Goal: Transaction & Acquisition: Purchase product/service

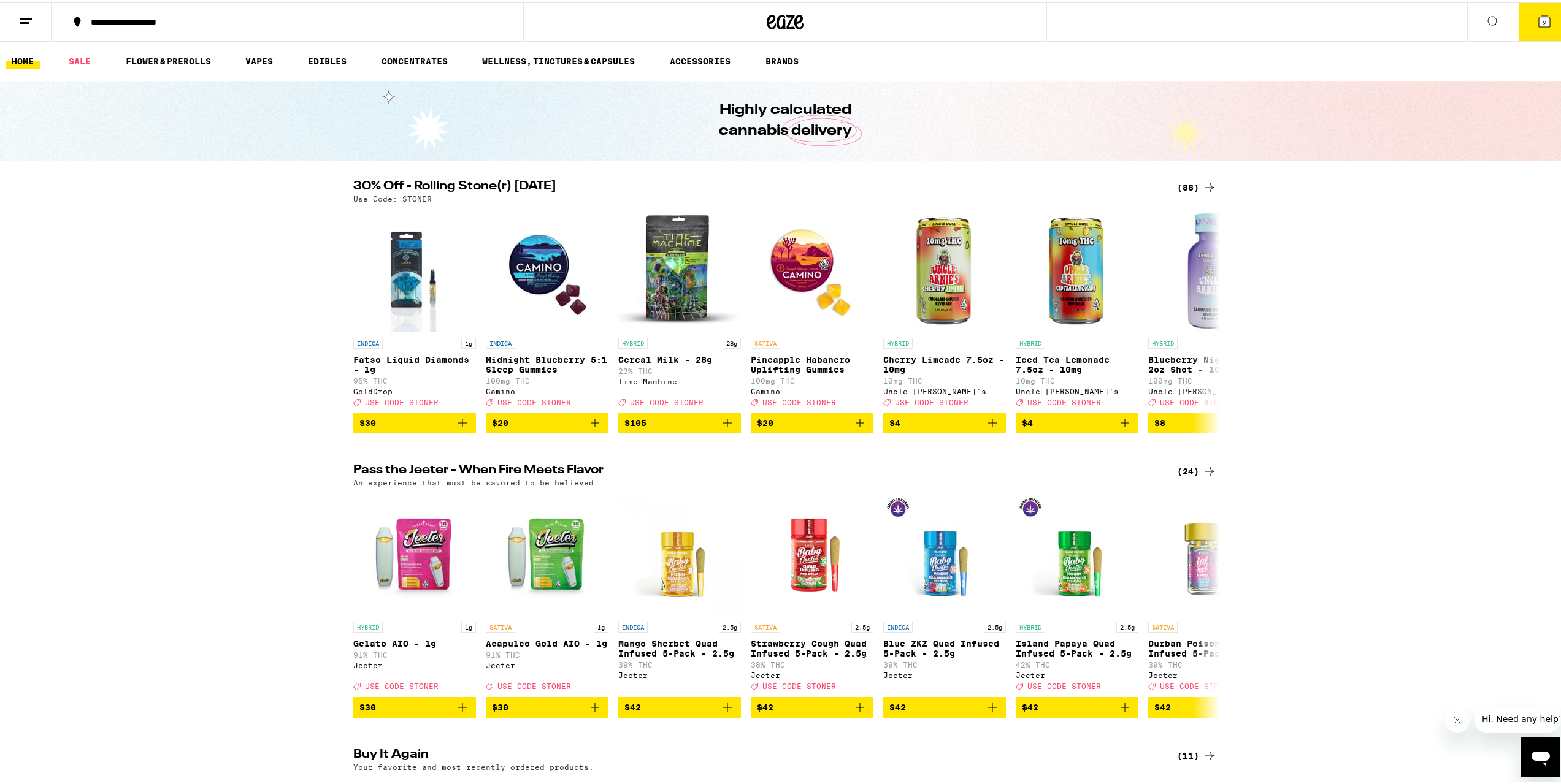
click at [1537, 25] on icon at bounding box center [1544, 19] width 15 height 15
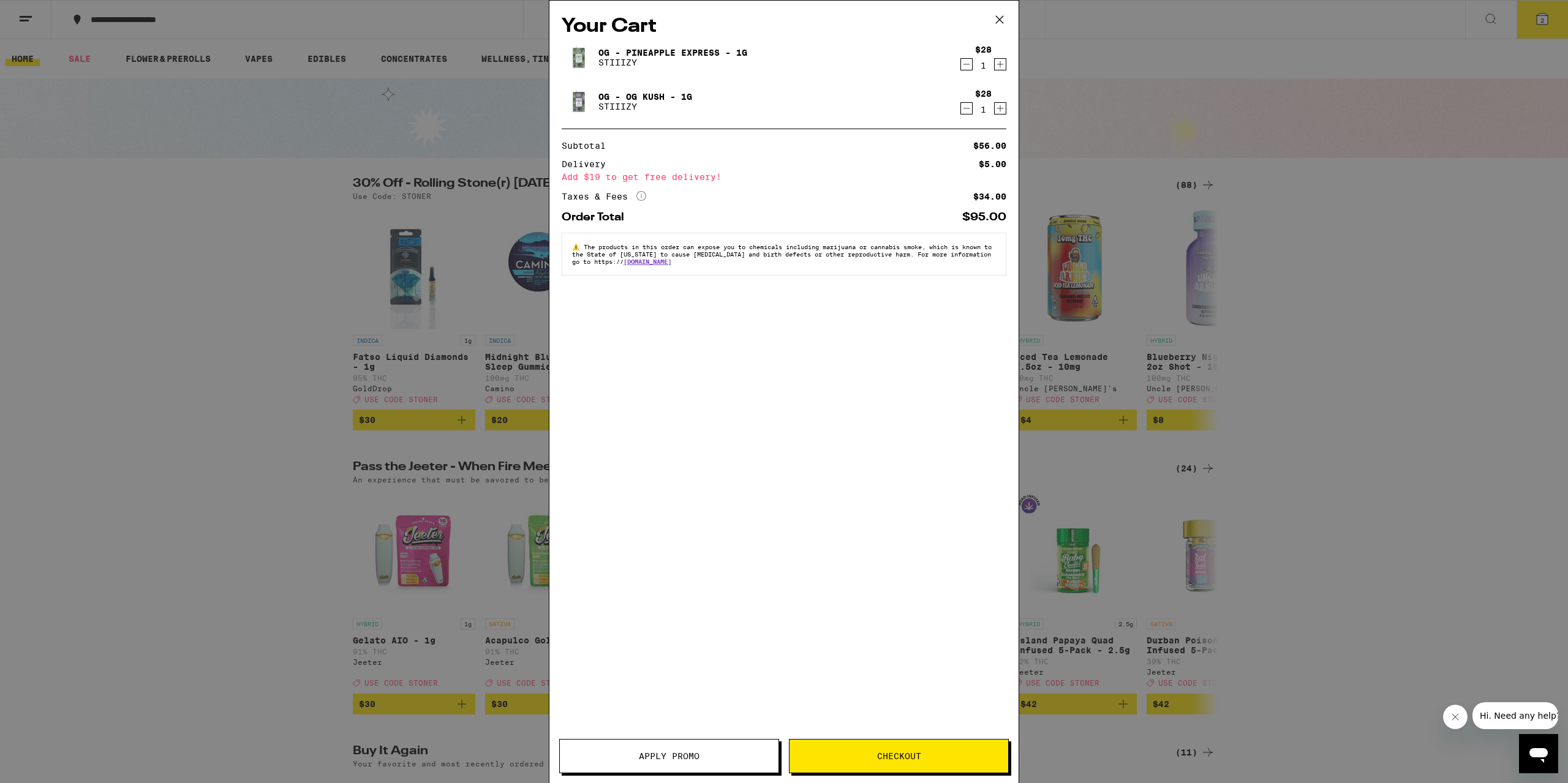
click at [967, 108] on icon "Decrement" at bounding box center [966, 108] width 11 height 15
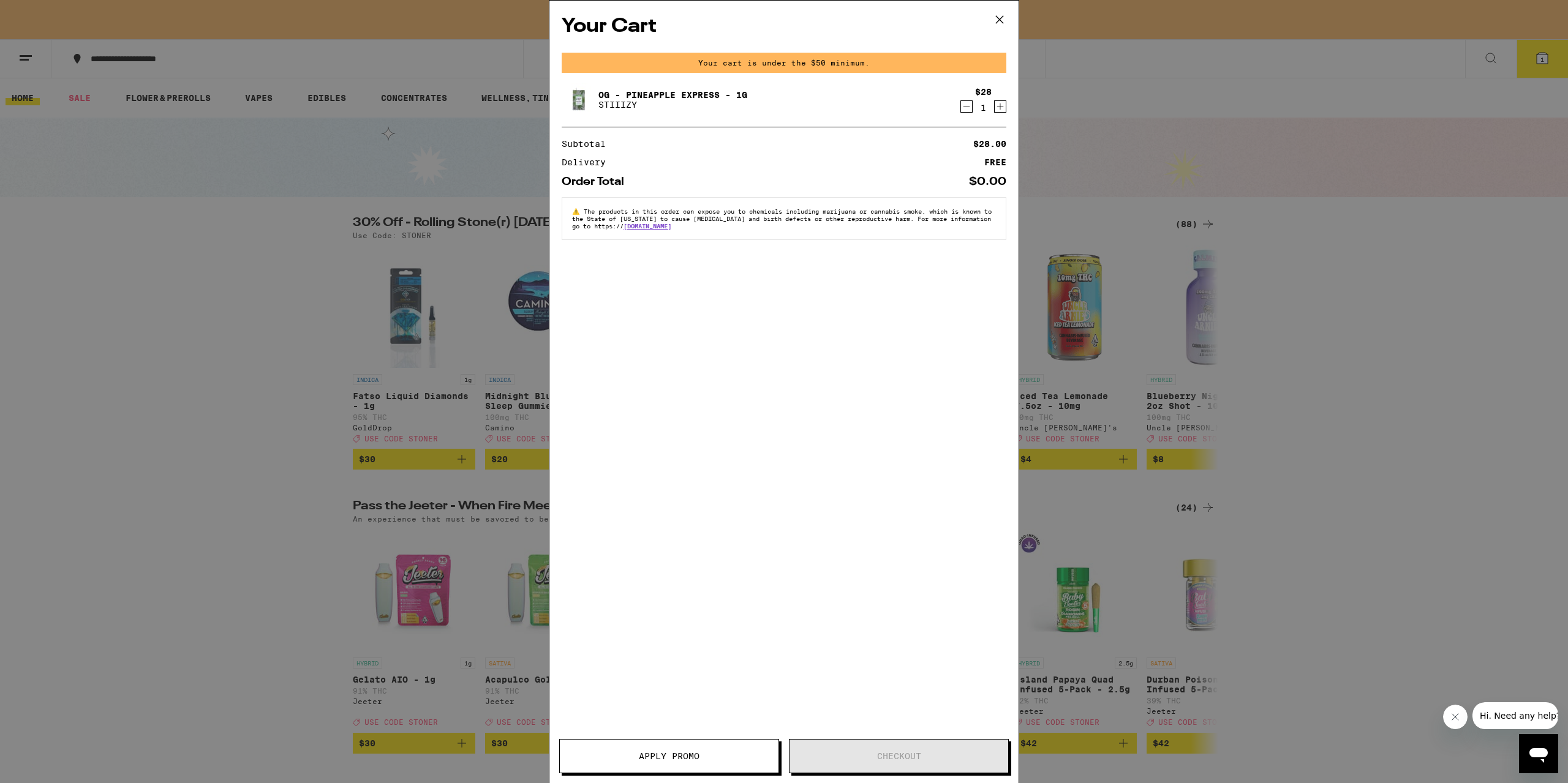
click at [968, 104] on icon "Decrement" at bounding box center [966, 106] width 11 height 15
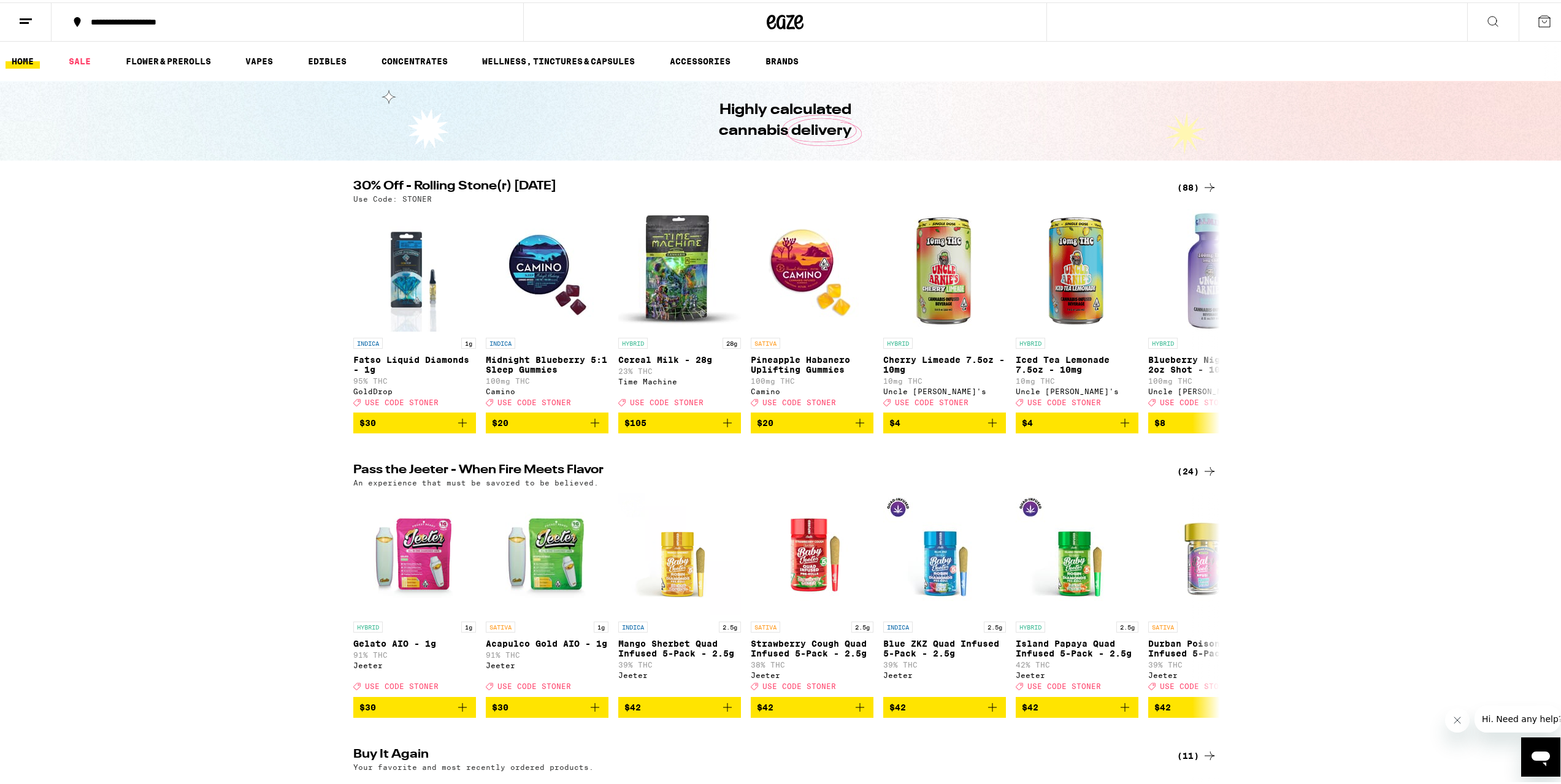
click at [1306, 240] on div "30% Off - Rolling Stone(r) Saturday (88) Use Code: STONER INDICA 1g Fatso Liqui…" at bounding box center [785, 304] width 1571 height 253
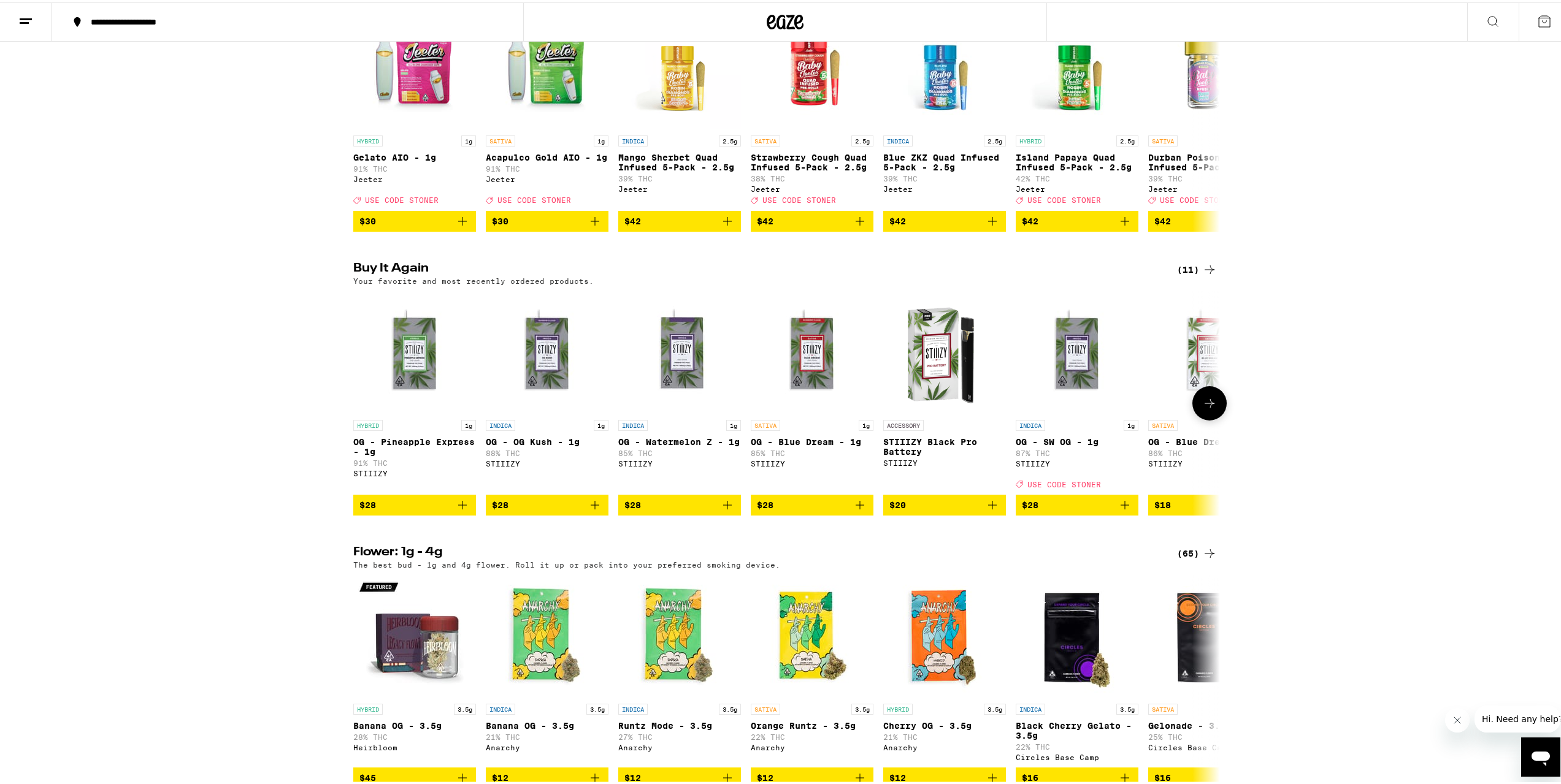
scroll to position [490, 0]
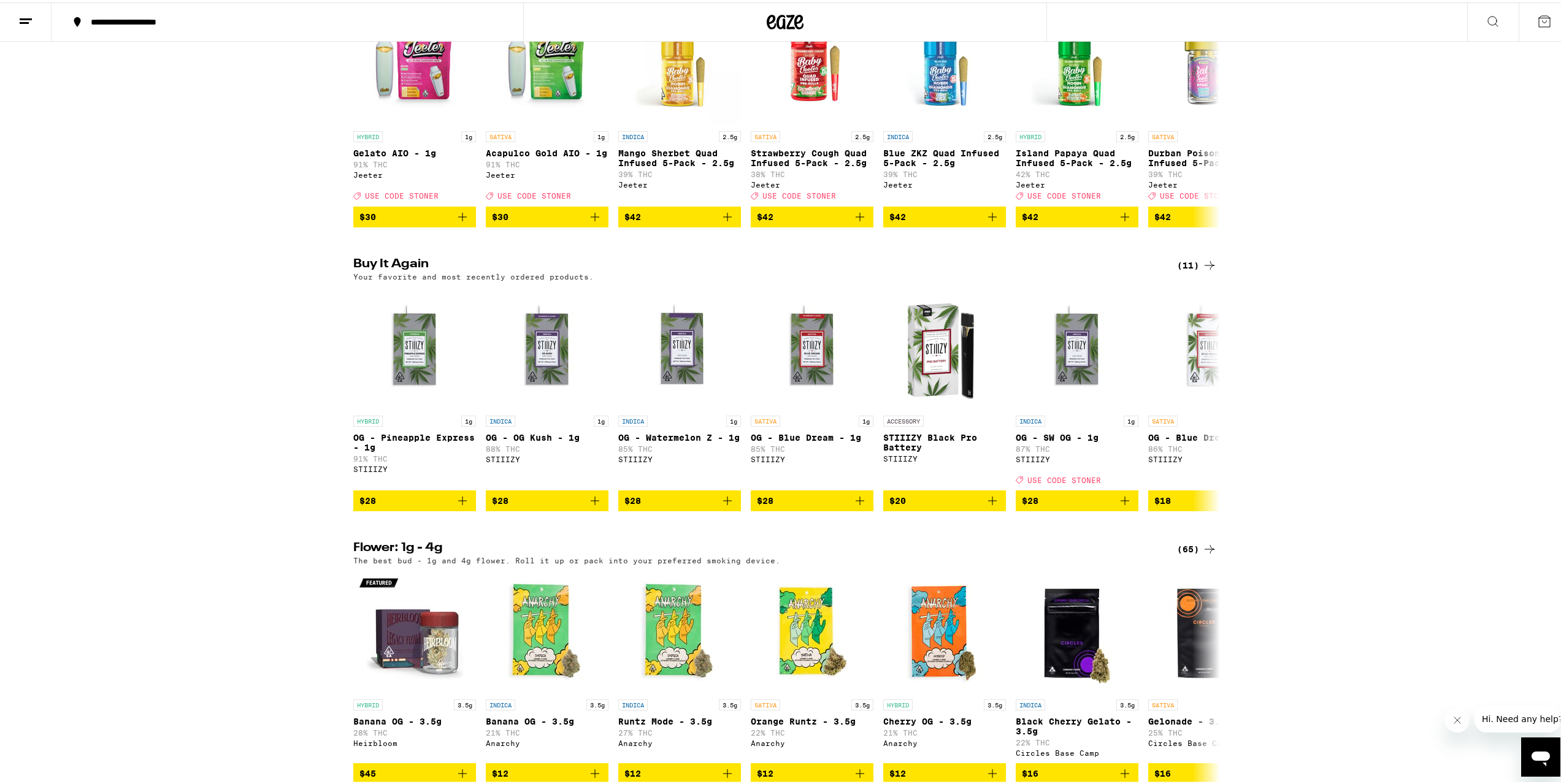
click at [1205, 271] on icon at bounding box center [1210, 263] width 15 height 15
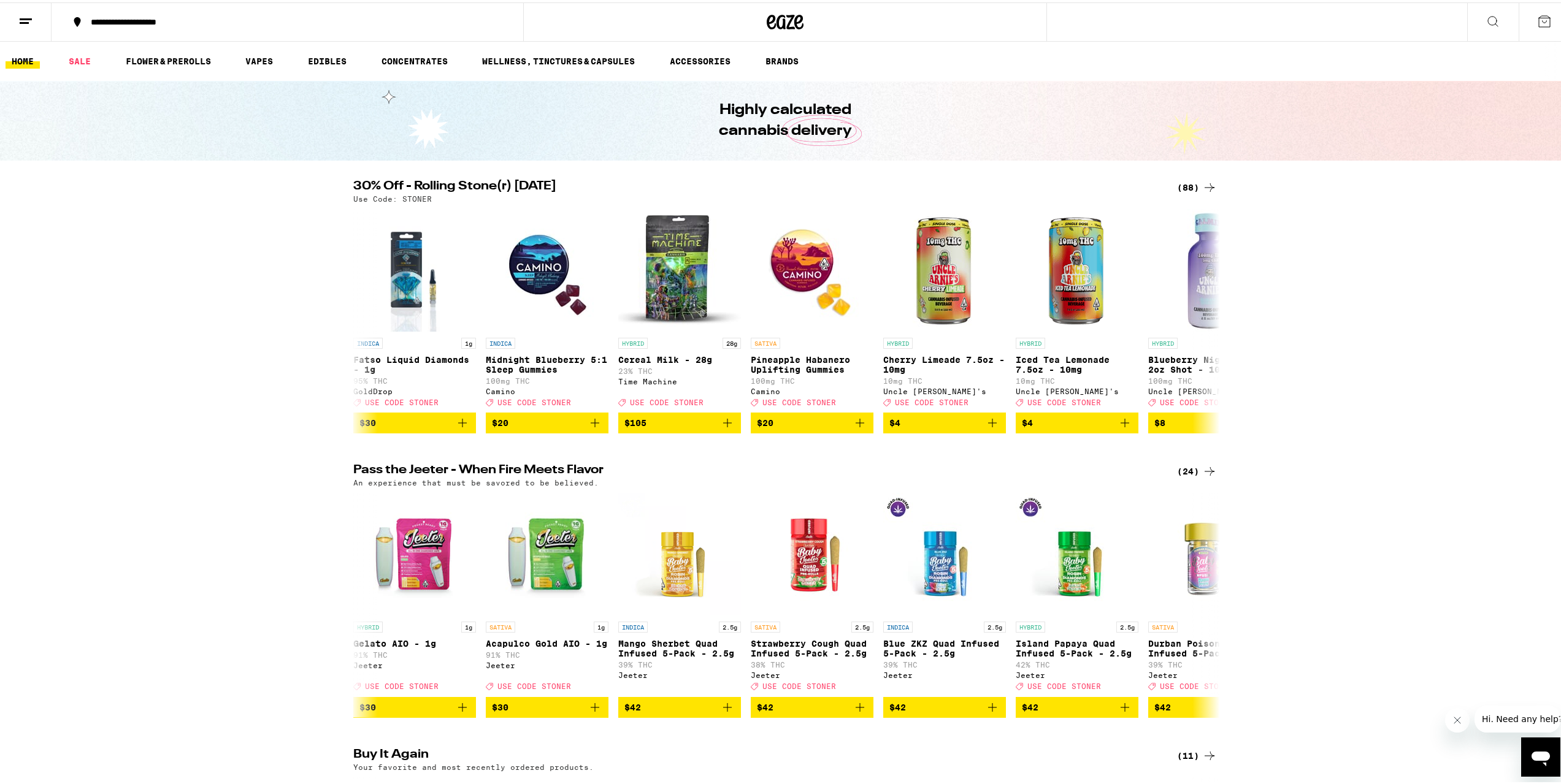
click at [1486, 20] on icon at bounding box center [1493, 19] width 15 height 15
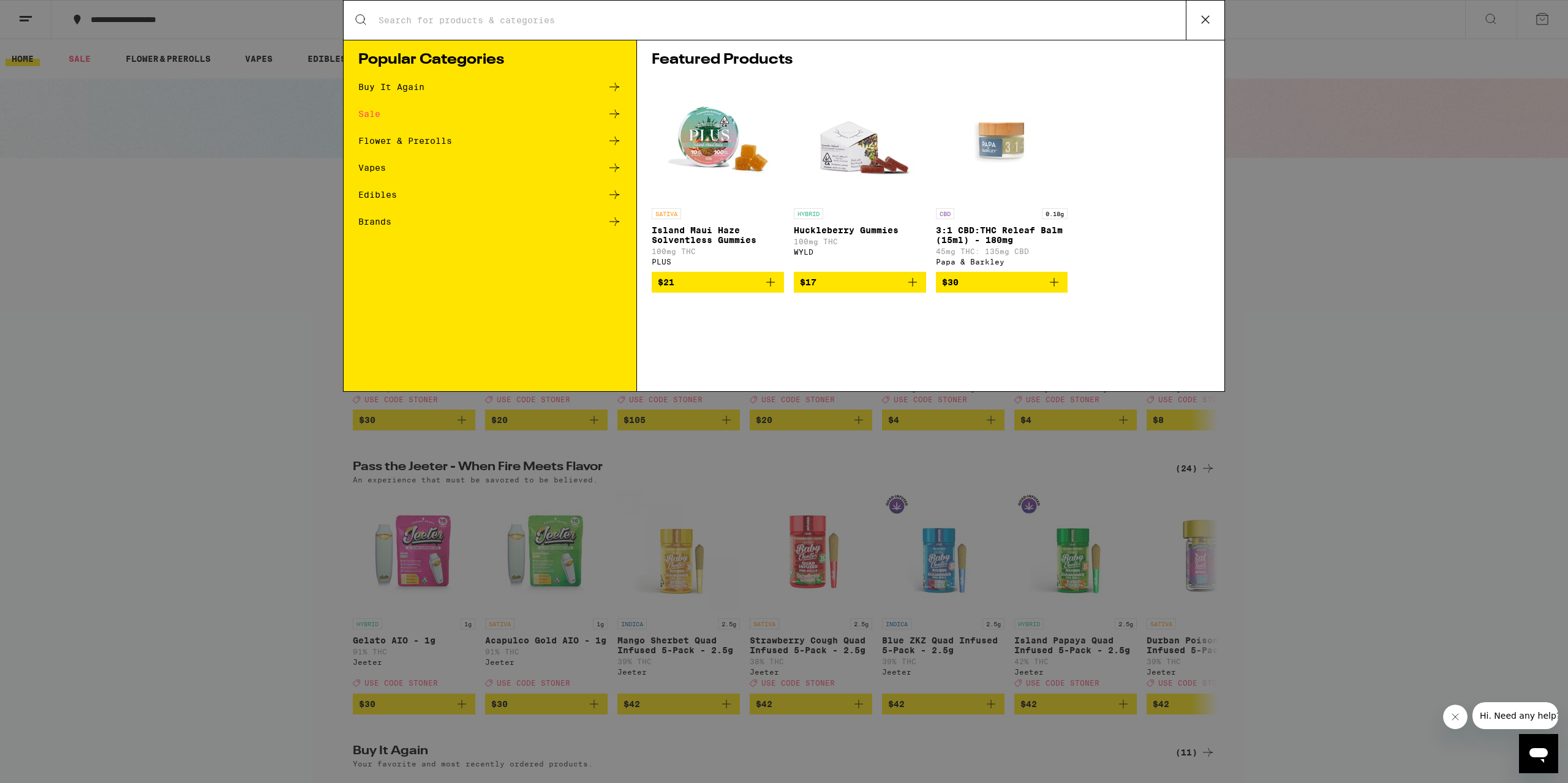
click at [517, 11] on div "Search for Products" at bounding box center [784, 20] width 881 height 39
click at [504, 17] on input "Search for Products" at bounding box center [782, 20] width 808 height 11
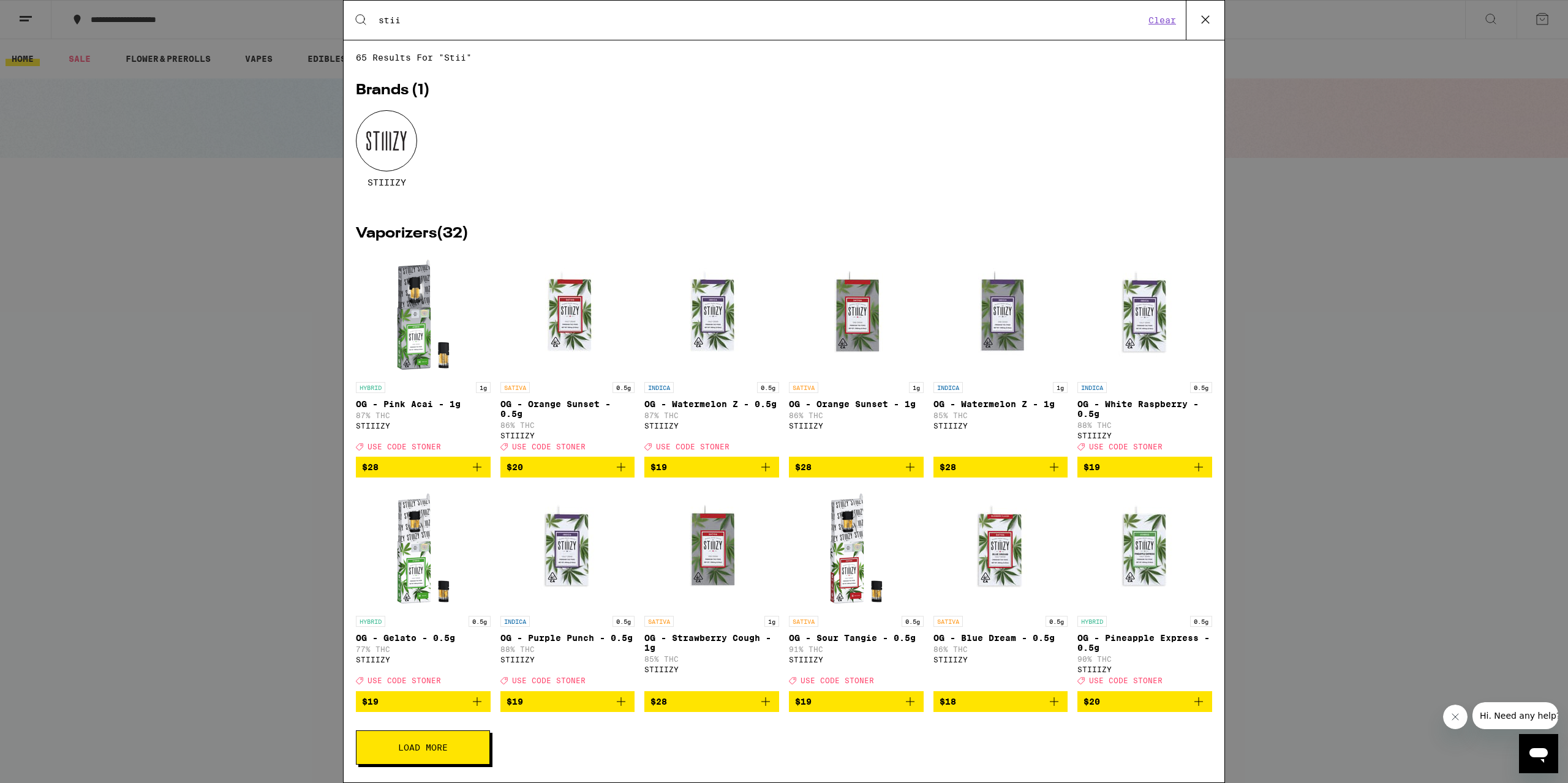
type input "stii"
click at [421, 122] on div "STIIIZY" at bounding box center [784, 157] width 856 height 95
click at [409, 128] on div at bounding box center [387, 141] width 61 height 61
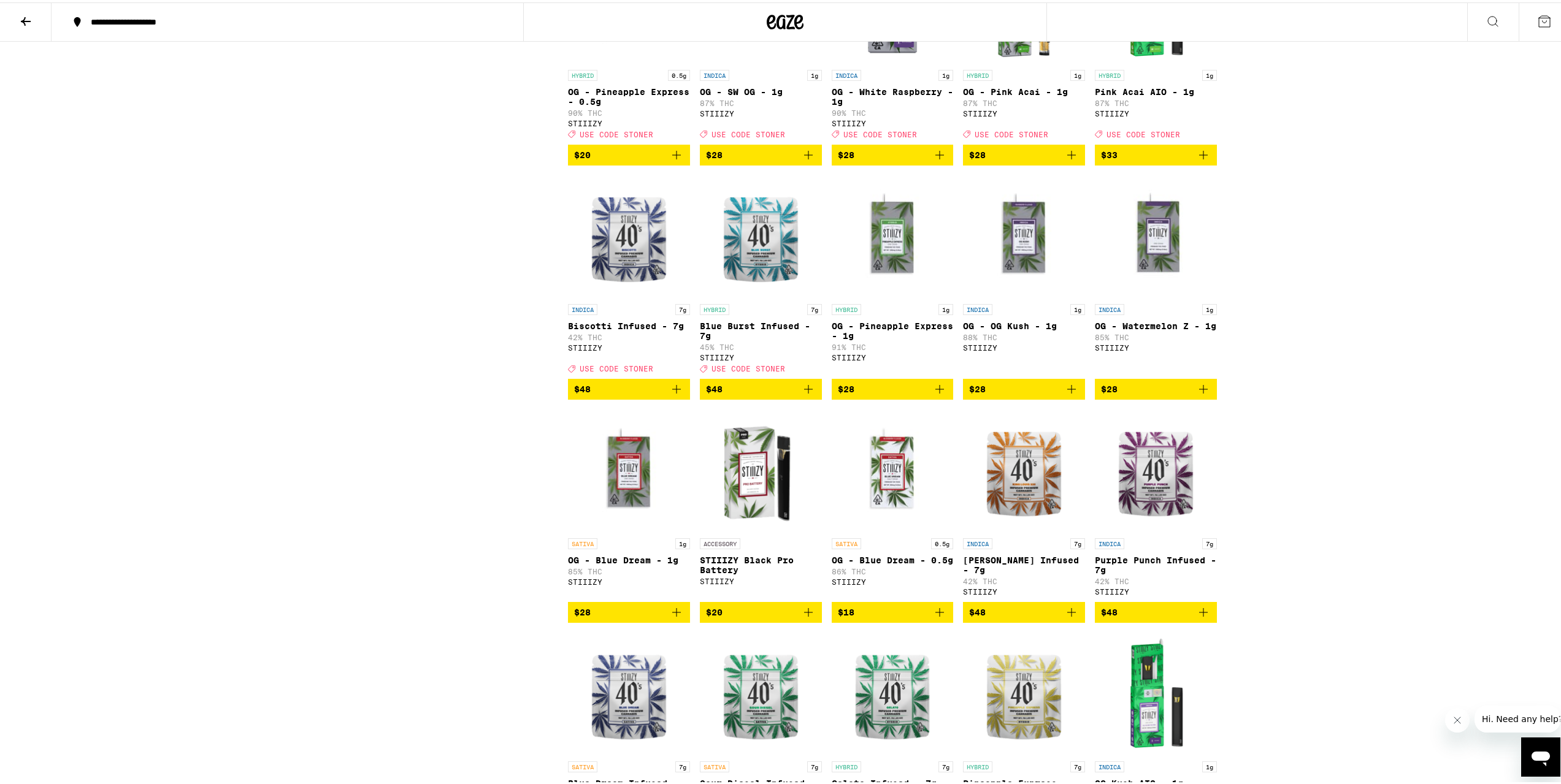
scroll to position [920, 0]
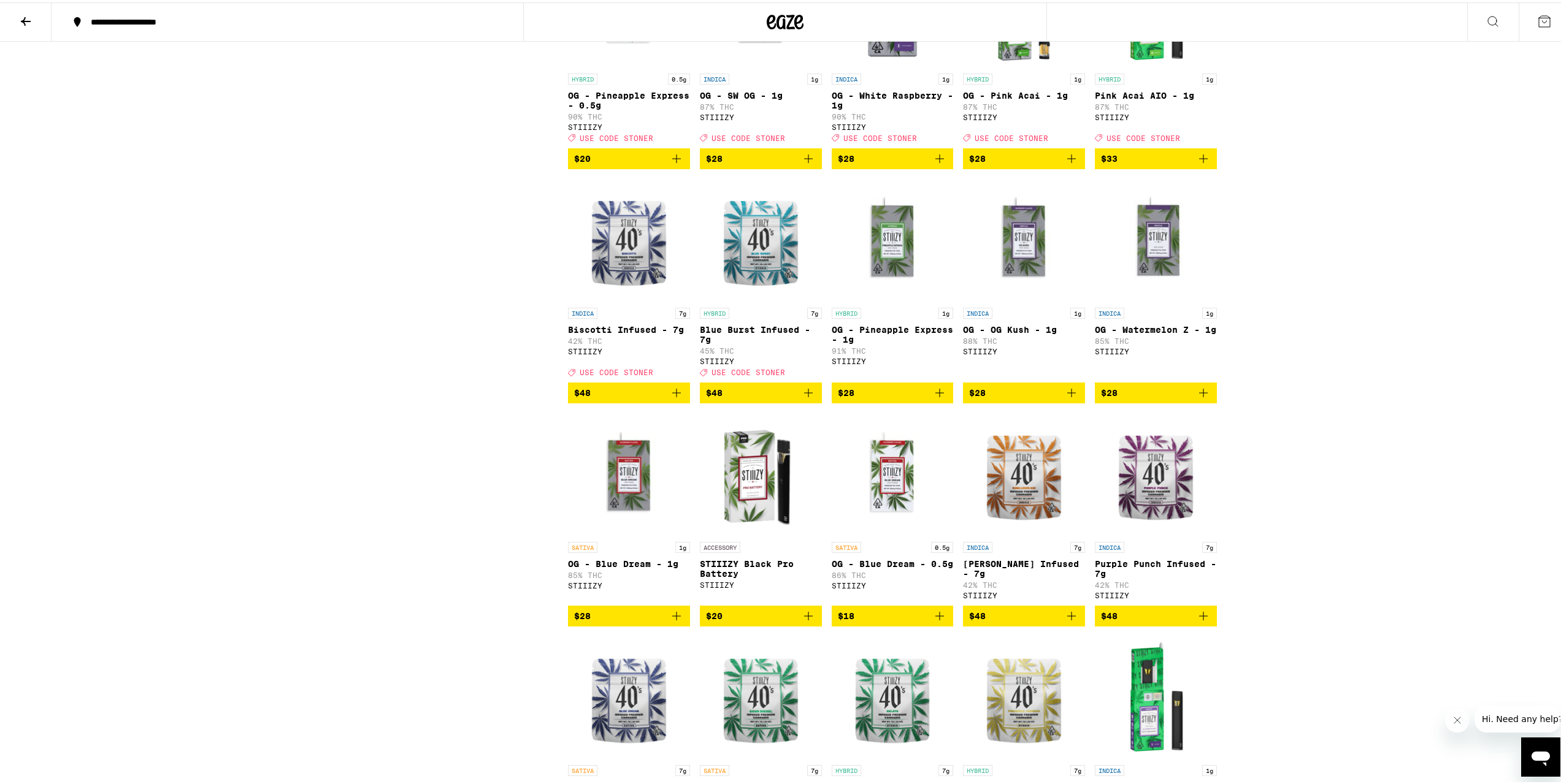
click at [934, 398] on icon "Add to bag" at bounding box center [940, 390] width 15 height 15
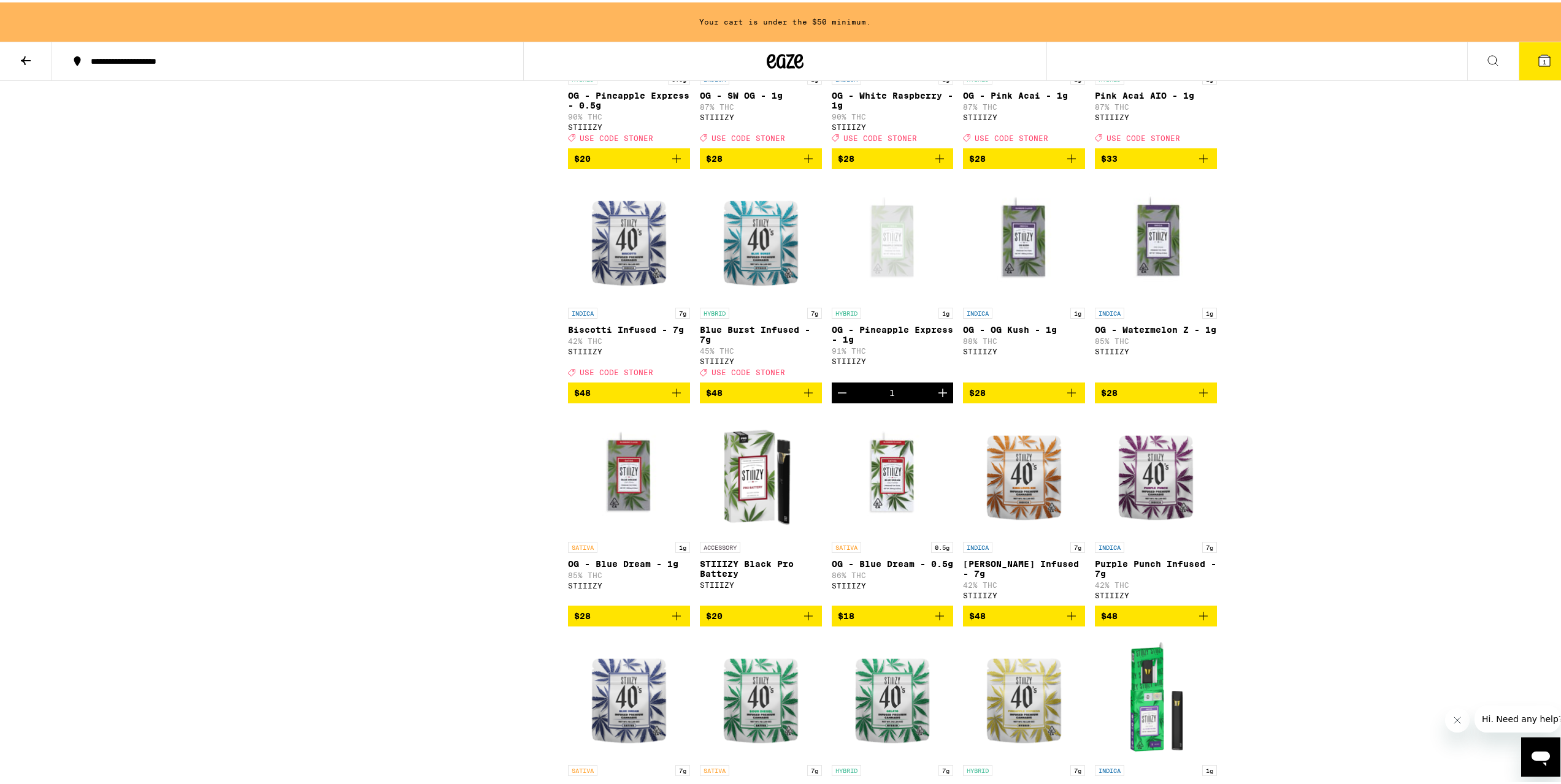
click at [1065, 398] on icon "Add to bag" at bounding box center [1072, 390] width 15 height 15
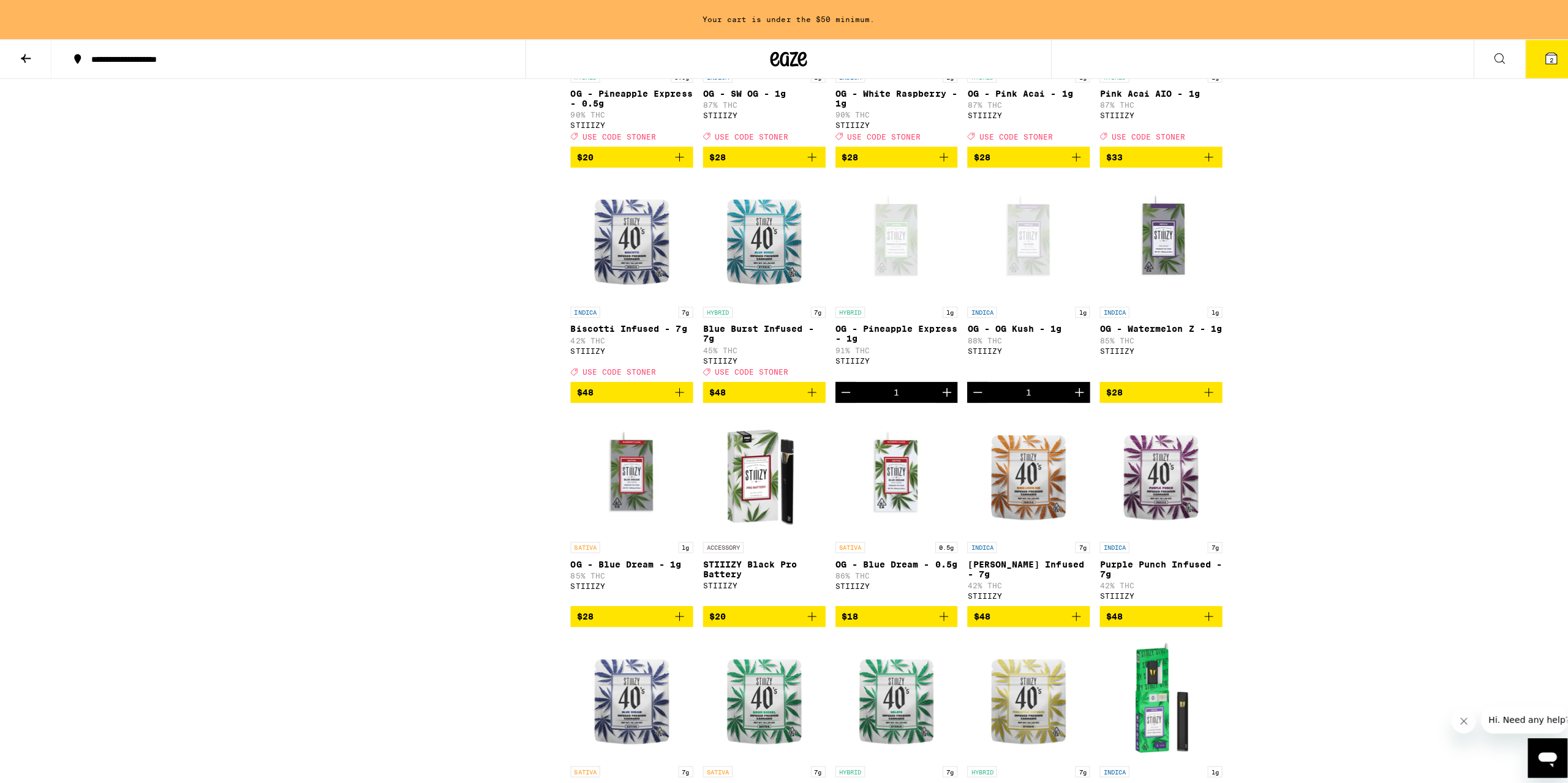
scroll to position [919, 0]
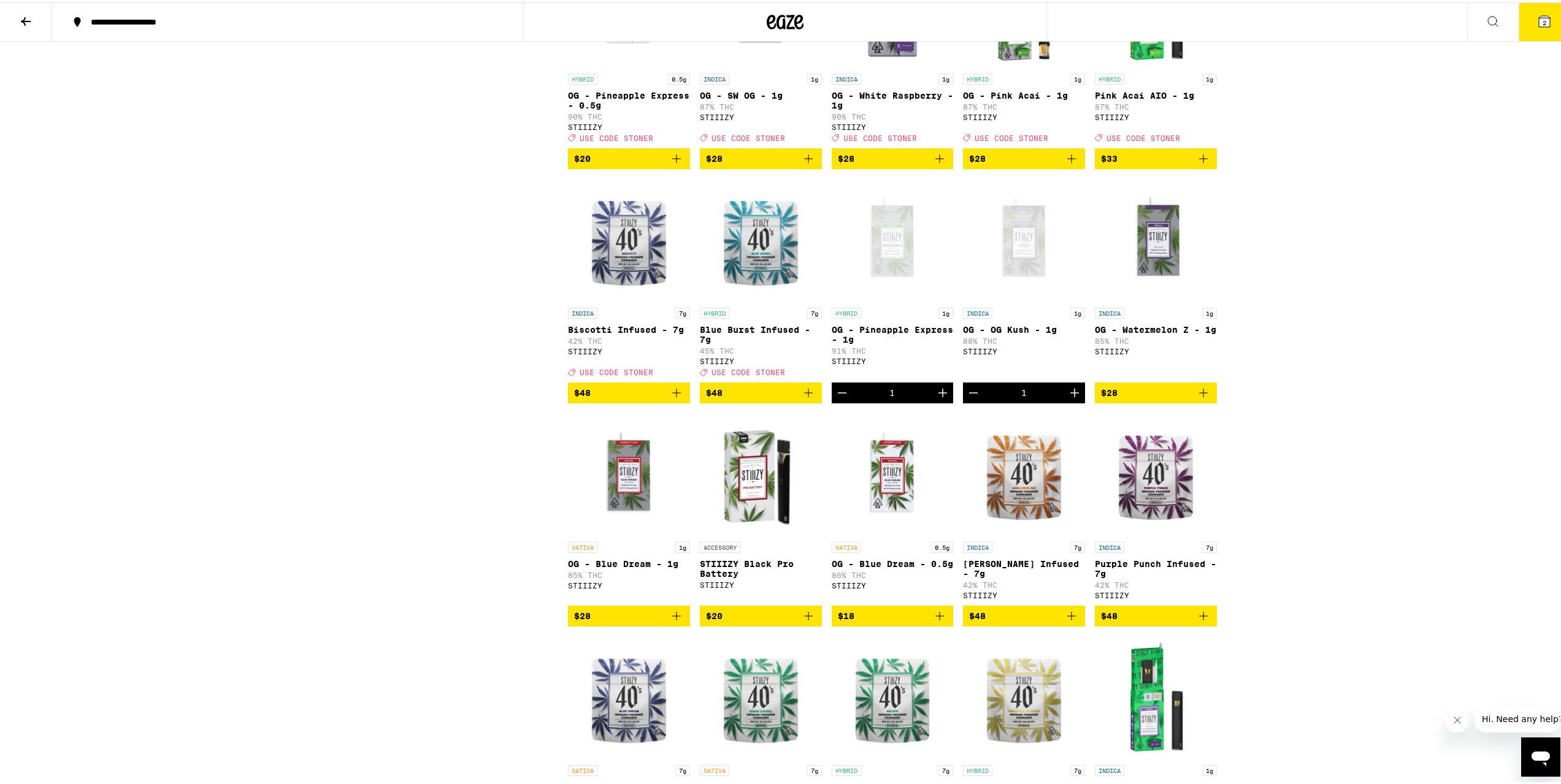
click at [1529, 26] on button "2" at bounding box center [1544, 19] width 51 height 38
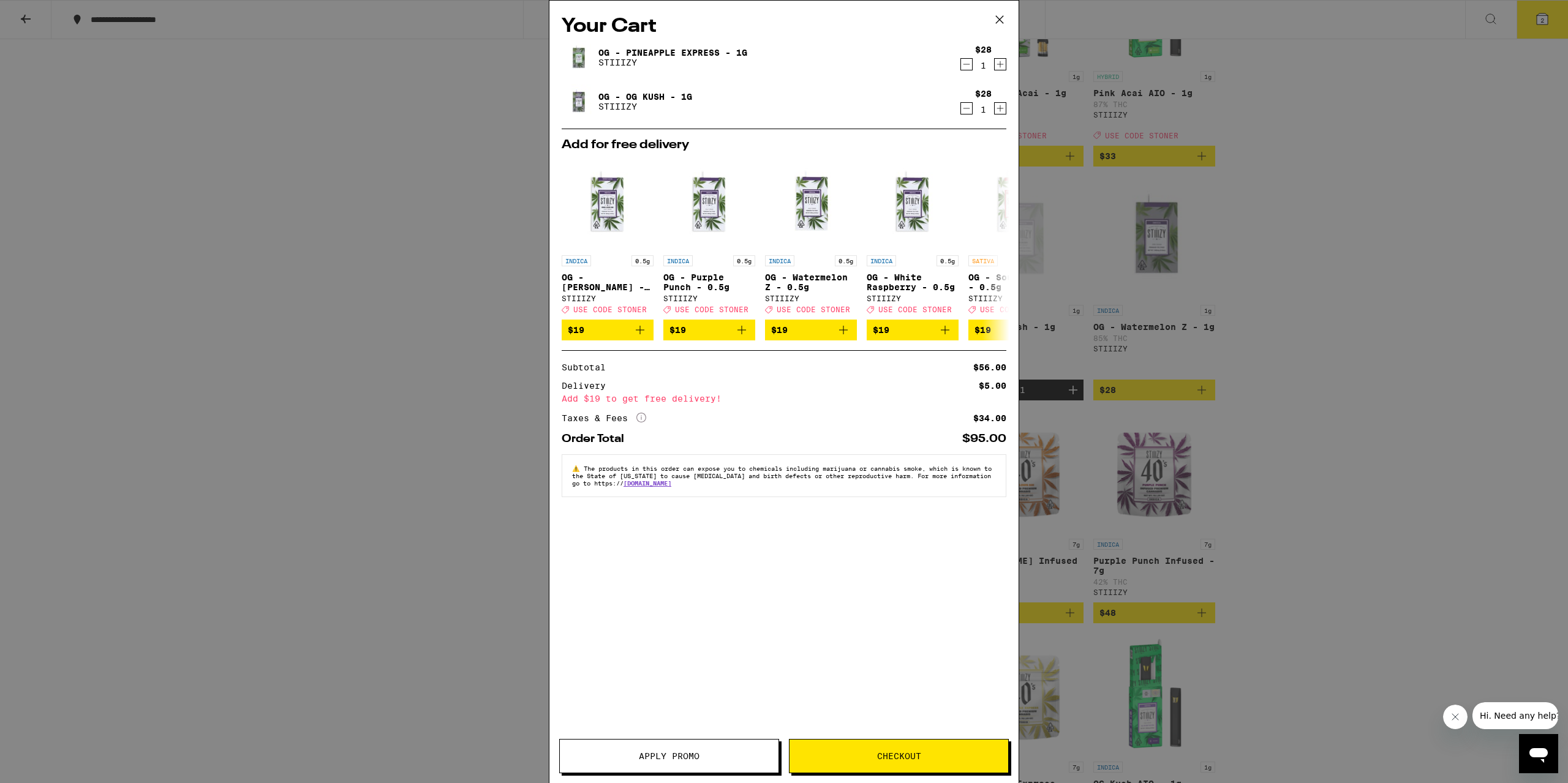
click at [894, 759] on span "Checkout" at bounding box center [899, 756] width 44 height 8
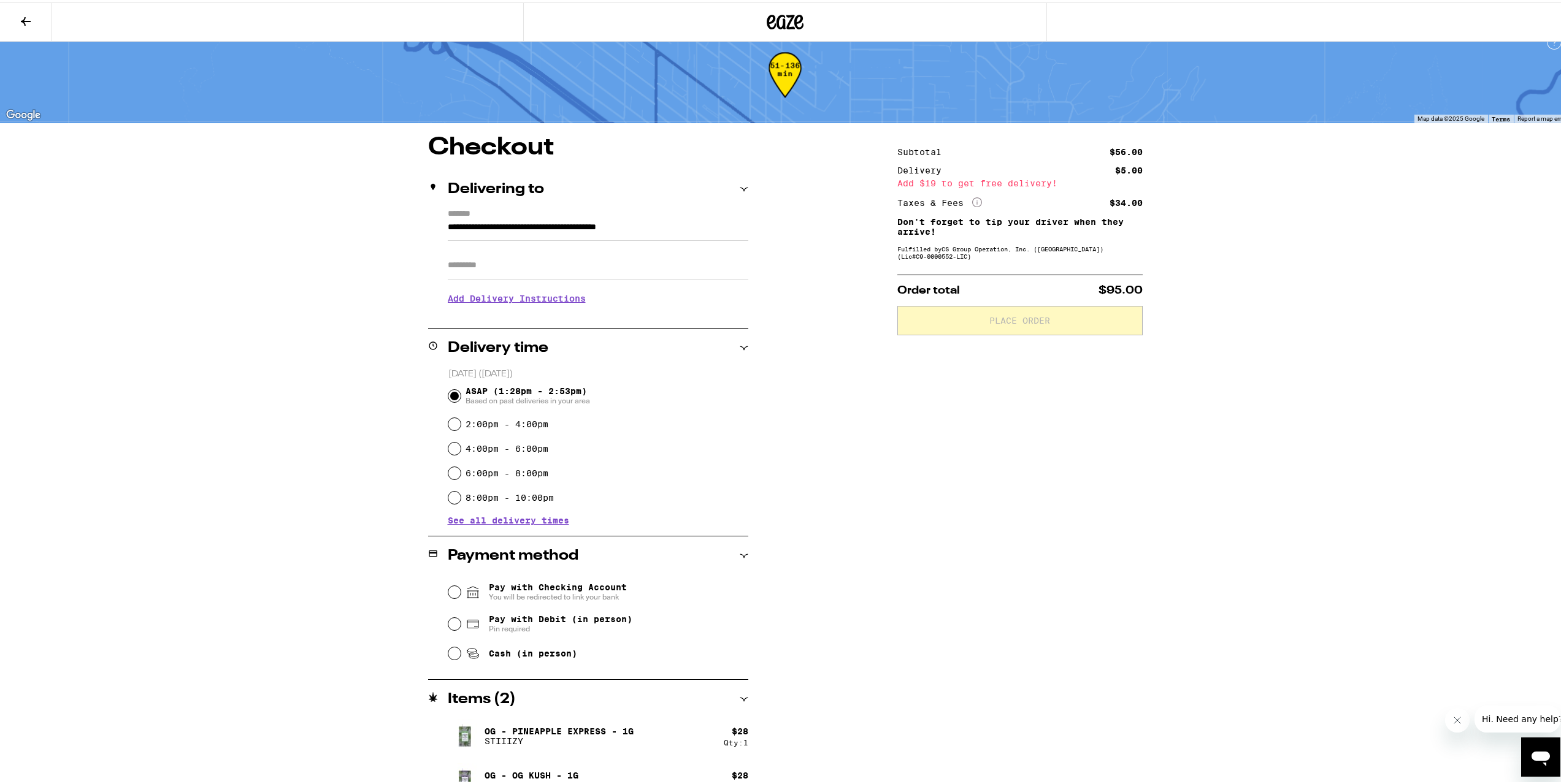
scroll to position [37, 0]
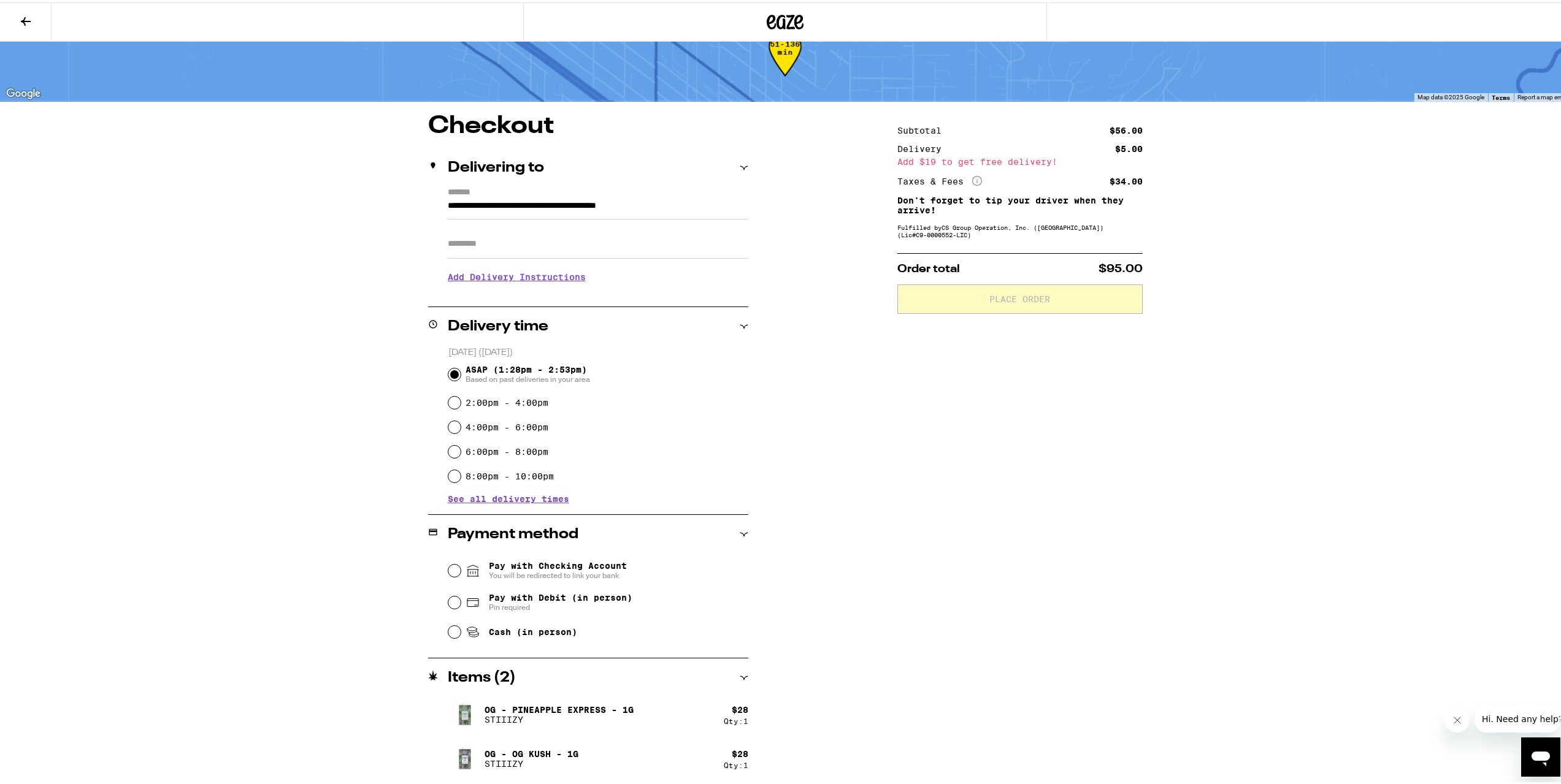
click at [534, 609] on span "Pin required" at bounding box center [561, 605] width 144 height 10
click at [460, 606] on input "Pay with Debit (in person) Pin required" at bounding box center [454, 600] width 12 height 12
radio input "true"
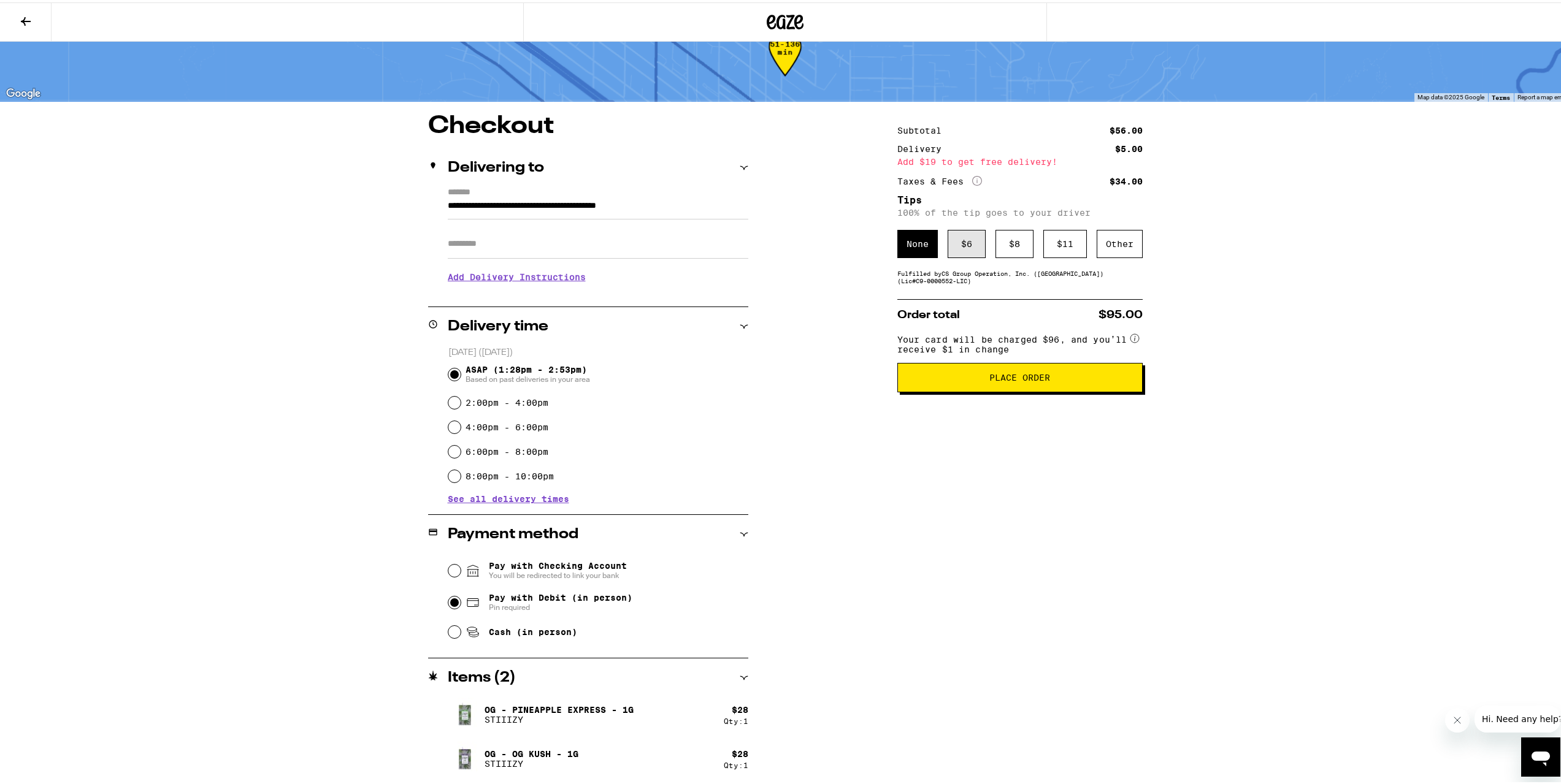
click at [953, 247] on div "$ 6" at bounding box center [966, 242] width 38 height 28
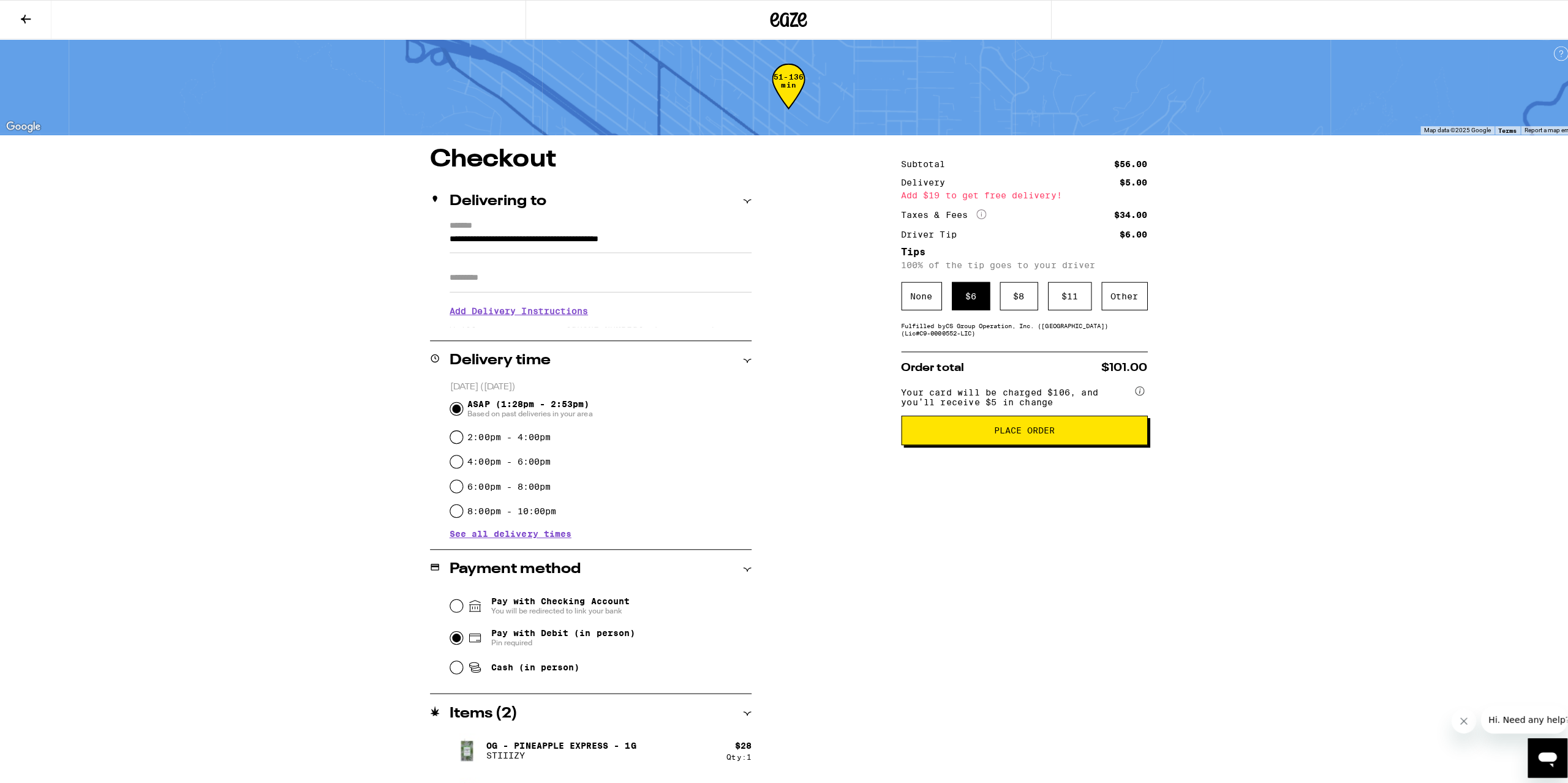
scroll to position [0, 0]
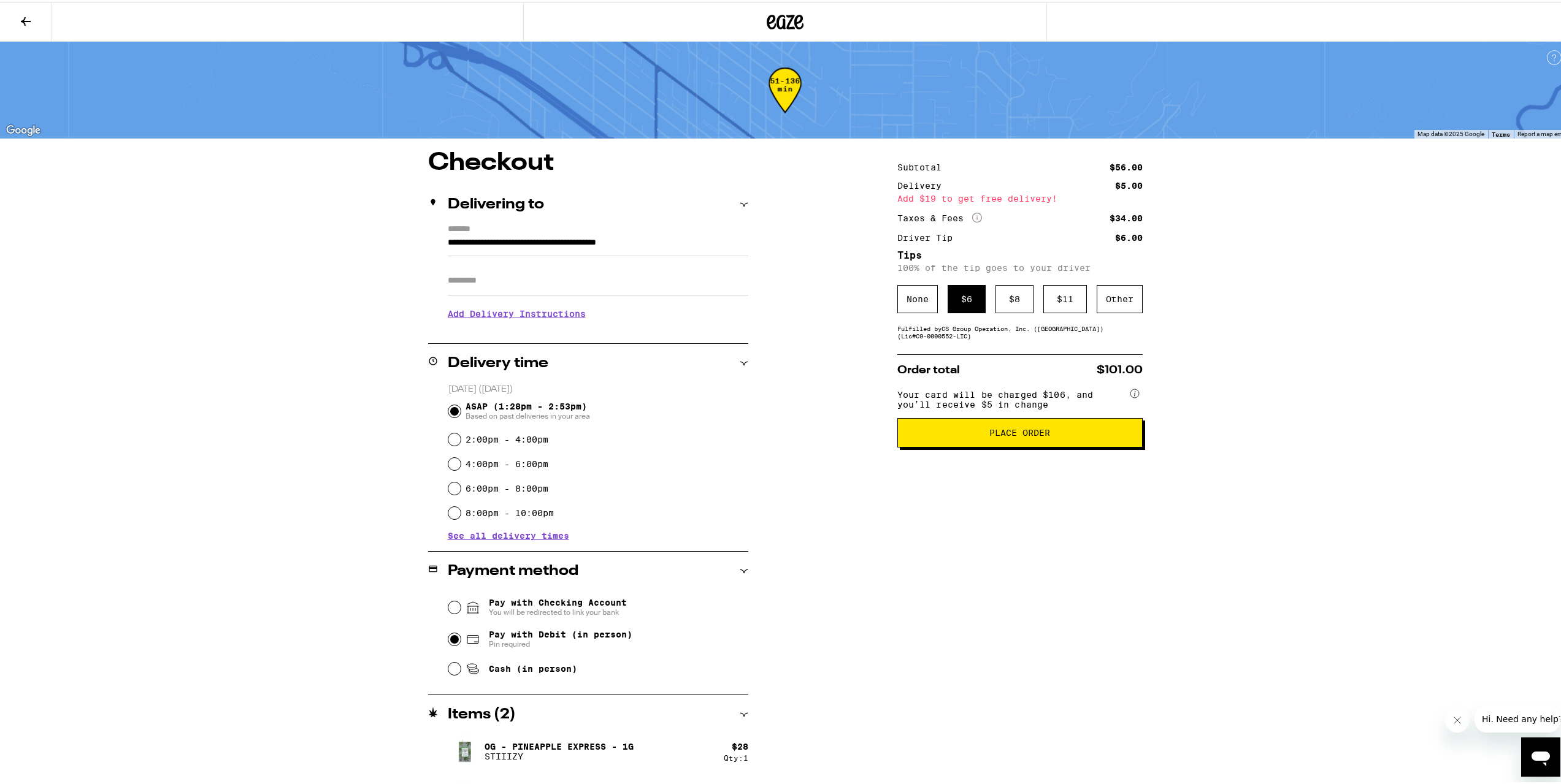
click at [1025, 435] on span "Place Order" at bounding box center [1020, 430] width 61 height 8
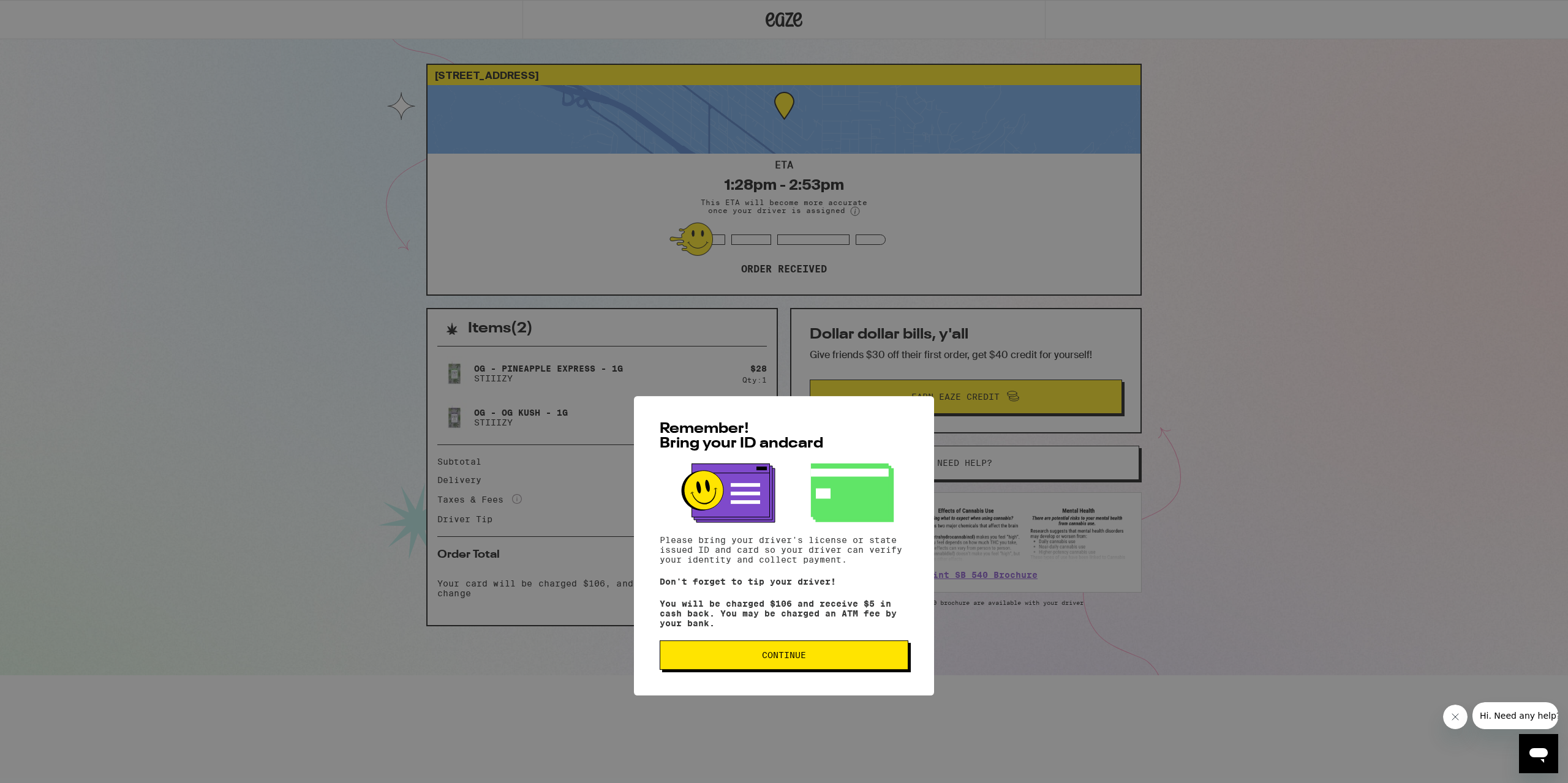
click at [868, 504] on span "Continue" at bounding box center [784, 501] width 228 height 8
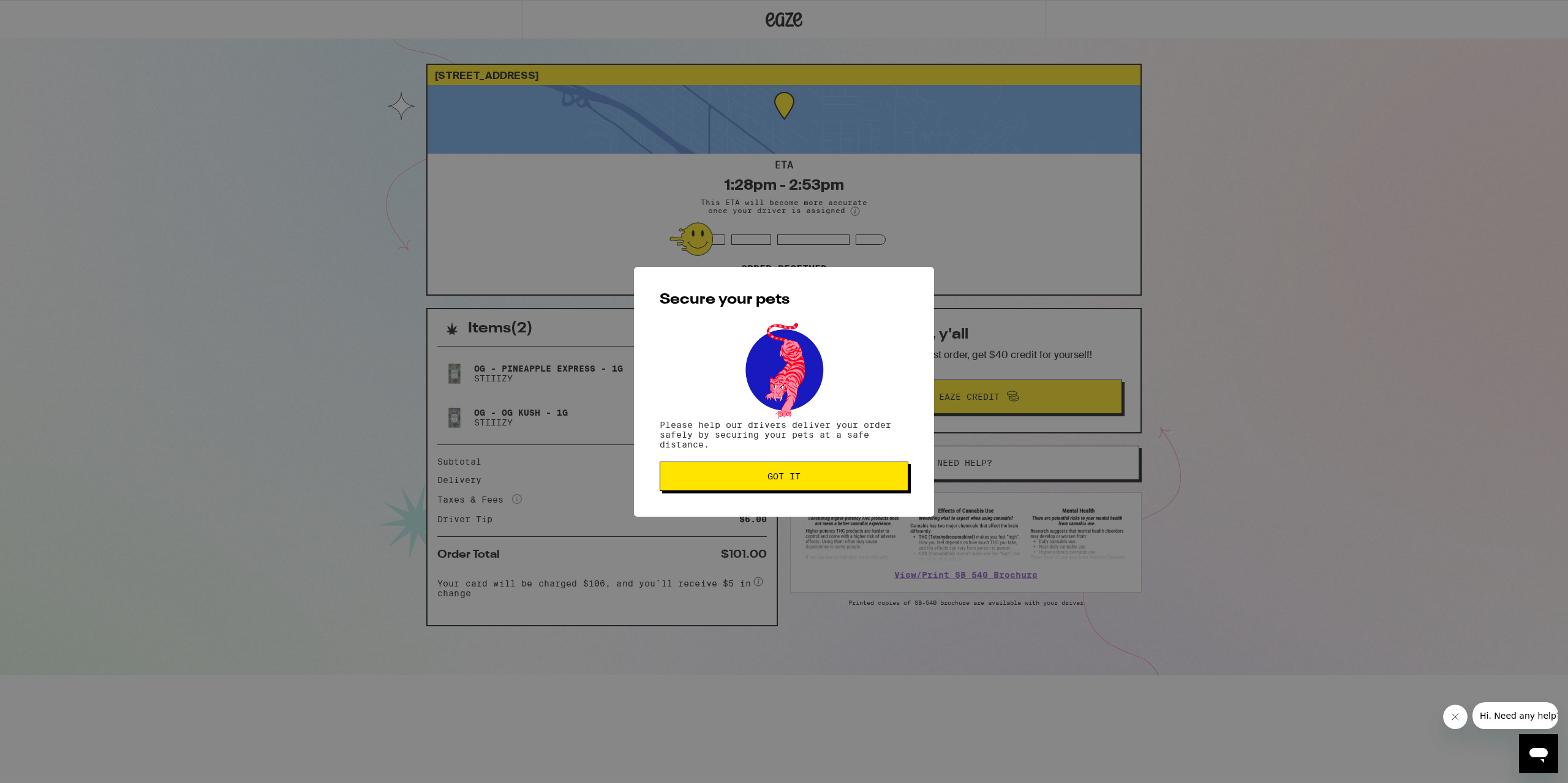
click at [857, 501] on div "Secure your pets Please help our drivers deliver your order safely by securing …" at bounding box center [784, 392] width 300 height 250
click at [862, 488] on button "Got it" at bounding box center [784, 476] width 248 height 29
